Goal: Task Accomplishment & Management: Manage account settings

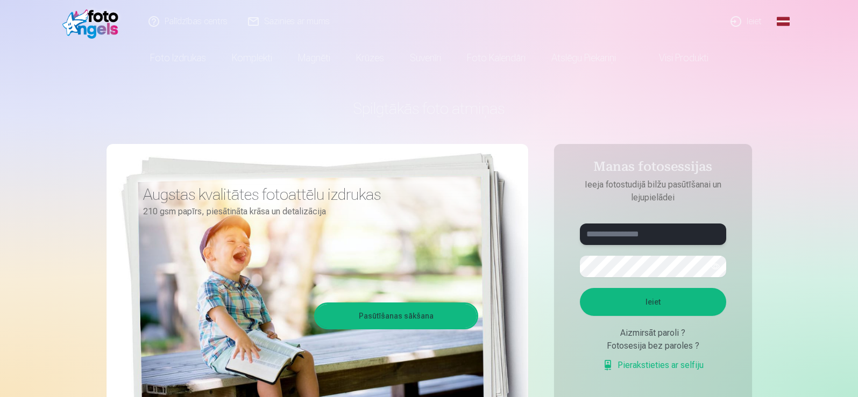
click at [620, 232] on input "text" at bounding box center [653, 235] width 146 height 22
type input "**********"
click at [580, 288] on button "Ieiet" at bounding box center [653, 302] width 146 height 28
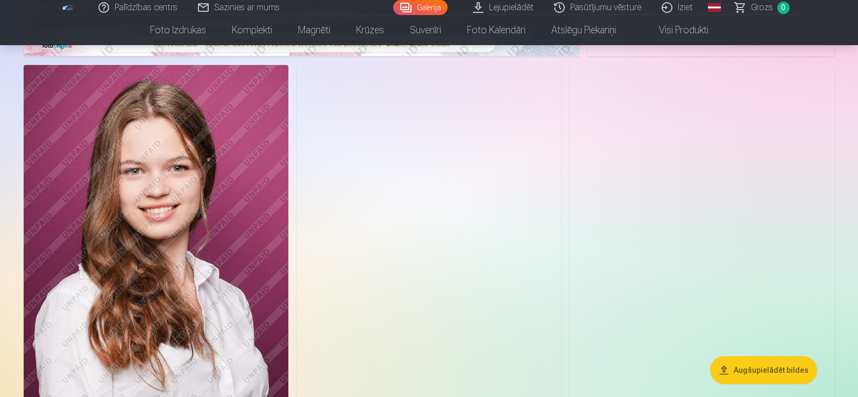
scroll to position [430, 0]
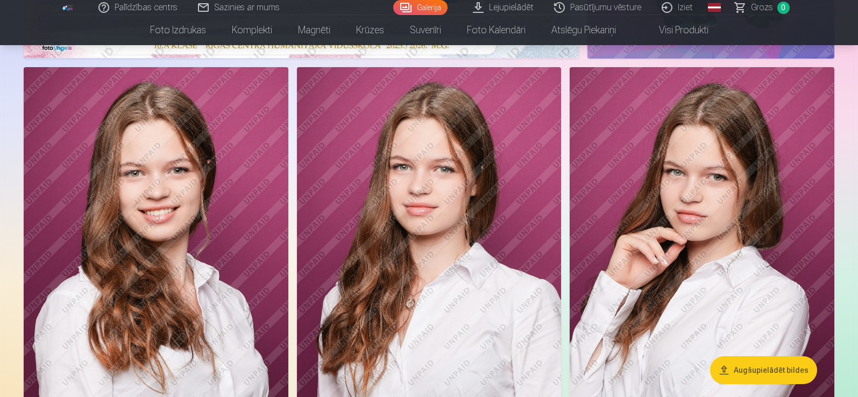
click at [134, 162] on img at bounding box center [156, 265] width 265 height 397
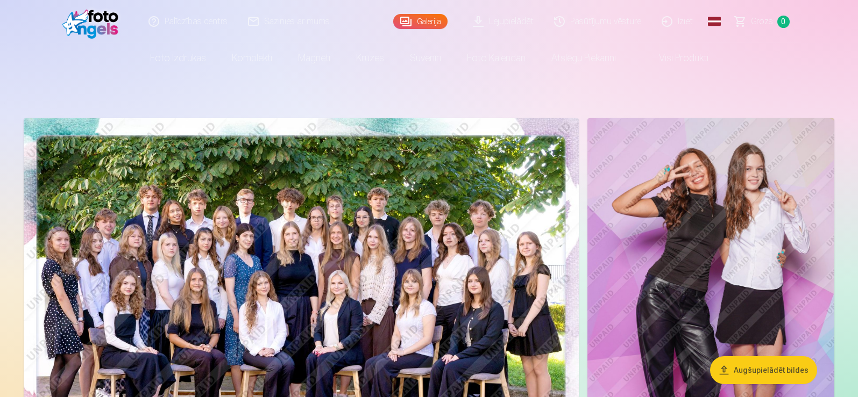
click at [307, 202] on img at bounding box center [301, 303] width 555 height 370
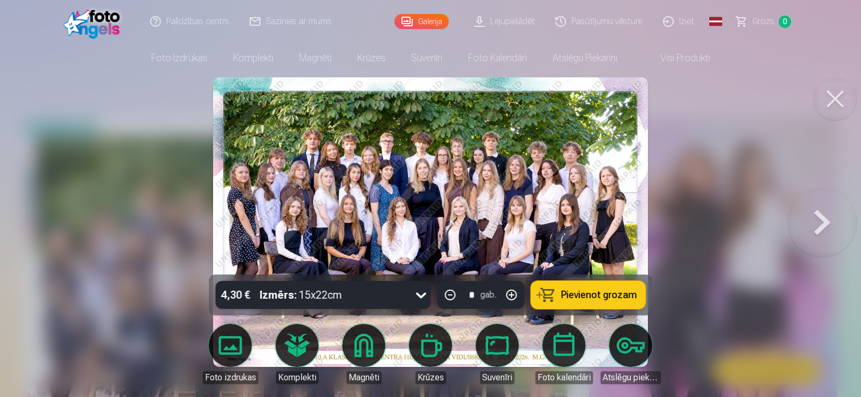
drag, startPoint x: 294, startPoint y: 181, endPoint x: 305, endPoint y: 191, distance: 15.2
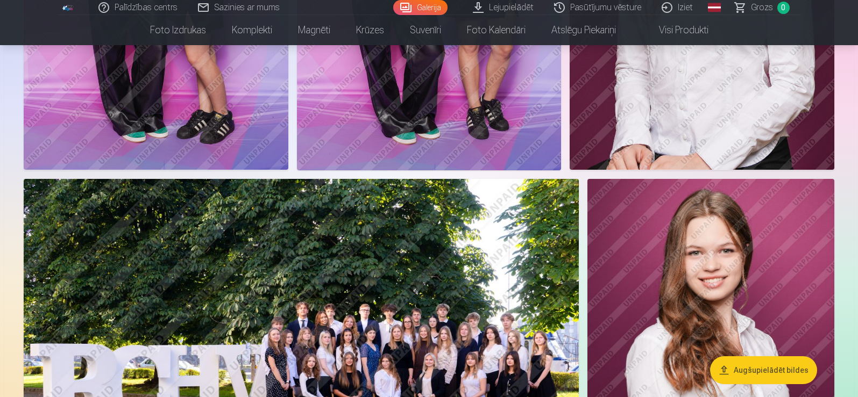
scroll to position [1291, 0]
